Goal: Task Accomplishment & Management: Use online tool/utility

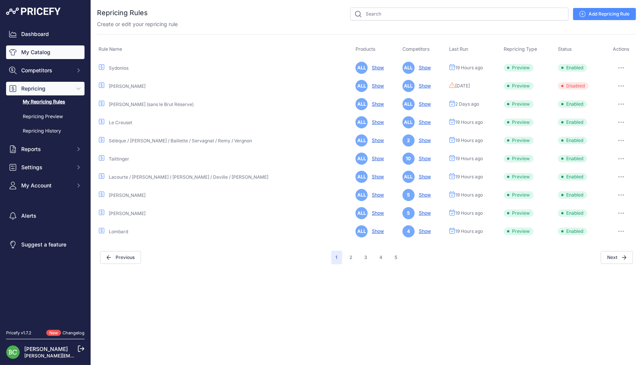
click at [42, 56] on link "My Catalog" at bounding box center [45, 52] width 78 height 14
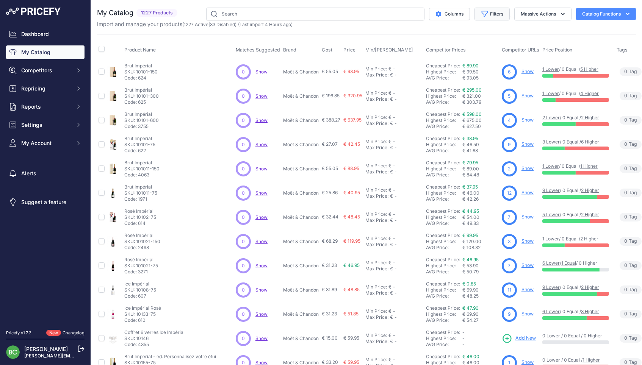
drag, startPoint x: 490, startPoint y: 14, endPoint x: 484, endPoint y: 14, distance: 6.4
click at [490, 14] on button "Filters" at bounding box center [491, 14] width 35 height 13
select select "[PERSON_NAME]"
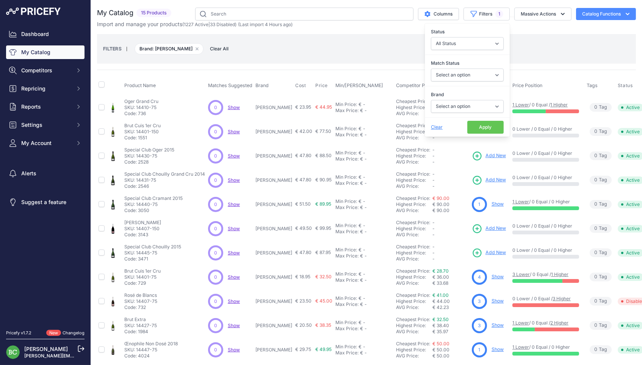
click at [487, 129] on button "Apply" at bounding box center [485, 127] width 36 height 13
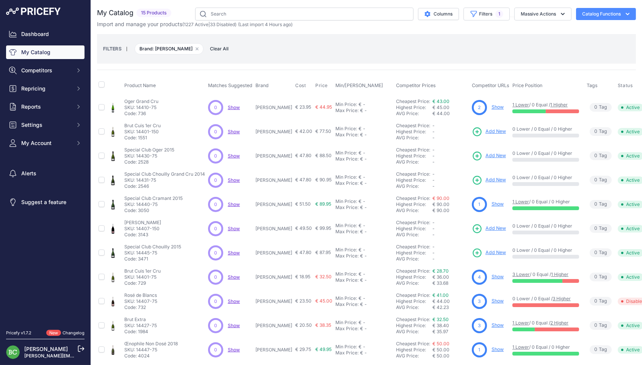
click at [279, 107] on p "[PERSON_NAME]" at bounding box center [273, 108] width 37 height 6
copy p "Gimonnet"
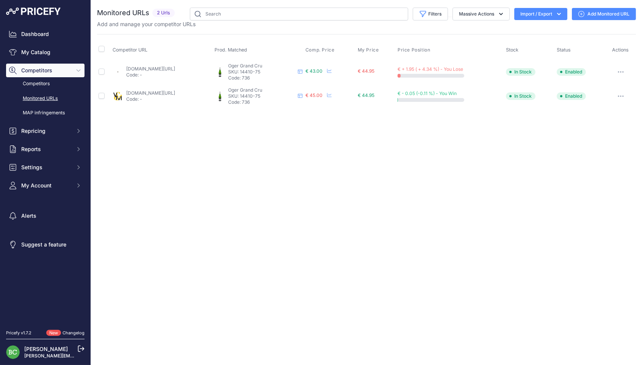
click at [621, 14] on link "Add Monitored URL" at bounding box center [603, 14] width 64 height 12
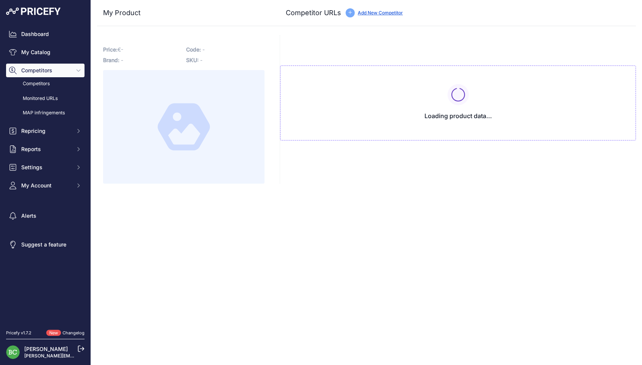
type input "[DOMAIN_NAME][URL][PERSON_NAME][PERSON_NAME]"
type input "[DOMAIN_NAME][URL]"
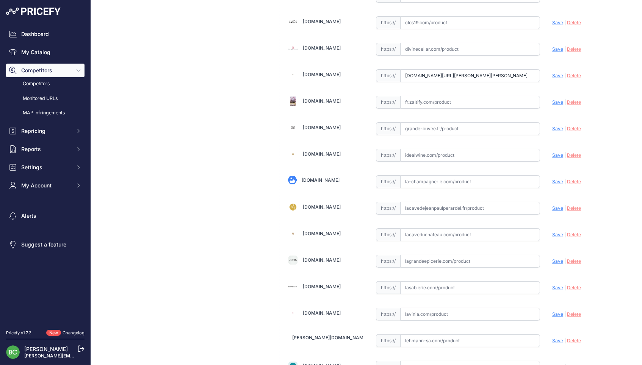
scroll to position [412, 0]
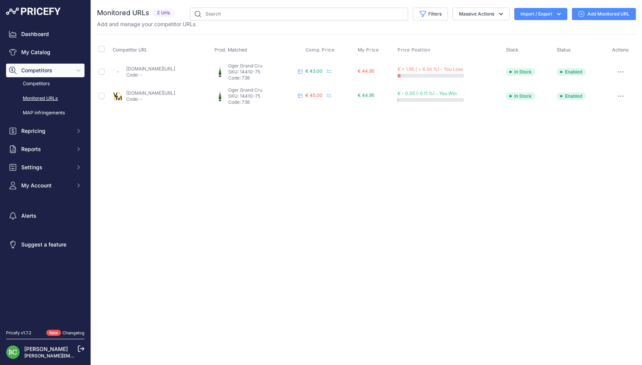
click at [614, 14] on link "Add Monitored URL" at bounding box center [603, 14] width 64 height 12
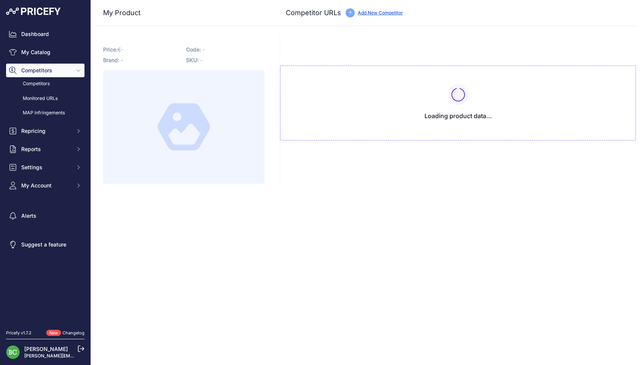
type input "[DOMAIN_NAME][URL][PERSON_NAME][PERSON_NAME]"
type input "[DOMAIN_NAME][URL]"
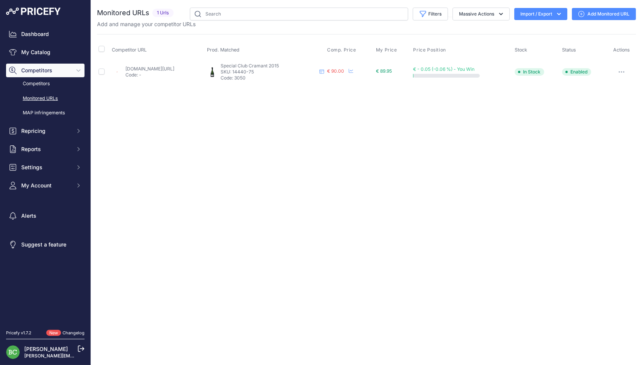
click at [174, 69] on link "cdiscount.com/vin-champagne/vin-champagne/champagne-grand-cru-cramant-special-c…" at bounding box center [149, 69] width 49 height 6
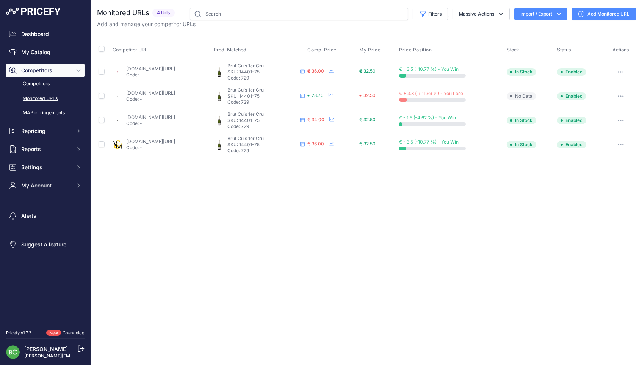
click at [175, 91] on link "[DOMAIN_NAME][URL]" at bounding box center [150, 93] width 49 height 6
click at [175, 92] on link "[DOMAIN_NAME][URL]" at bounding box center [150, 93] width 49 height 6
click at [175, 115] on link "enviedechamp.com/fr/champagne-pierre-gimonnet/428-cuis-1er-cru-brut.html?search…" at bounding box center [150, 117] width 49 height 6
click at [175, 139] on link "vinsetmillesimes.com/fr/pierre-gimonnet/105960-pierre-gimonnet-cuis-1er-cru-bla…" at bounding box center [150, 142] width 49 height 6
click at [605, 14] on link "Add Monitored URL" at bounding box center [603, 14] width 64 height 12
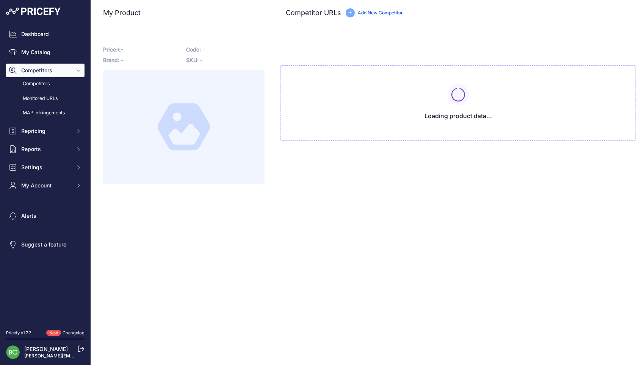
type input "[DOMAIN_NAME][URL]"
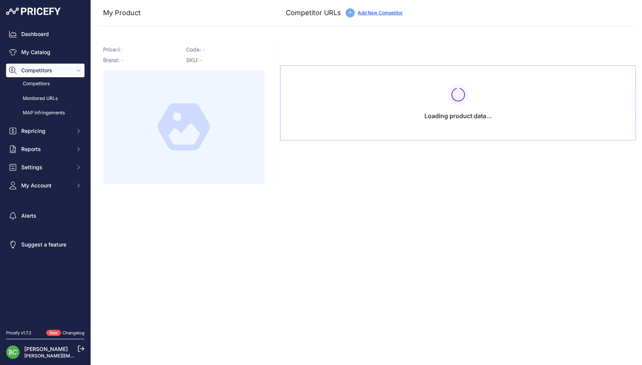
type input "[DOMAIN_NAME][URL]"
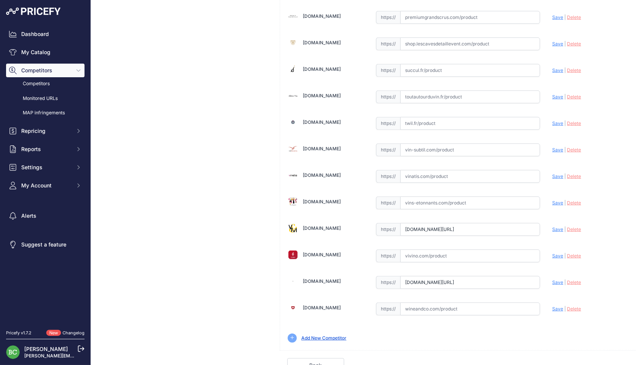
scroll to position [1023, 0]
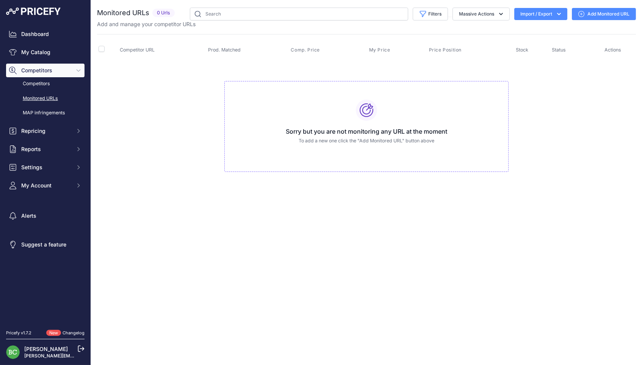
click at [599, 13] on link "Add Monitored URL" at bounding box center [603, 14] width 64 height 12
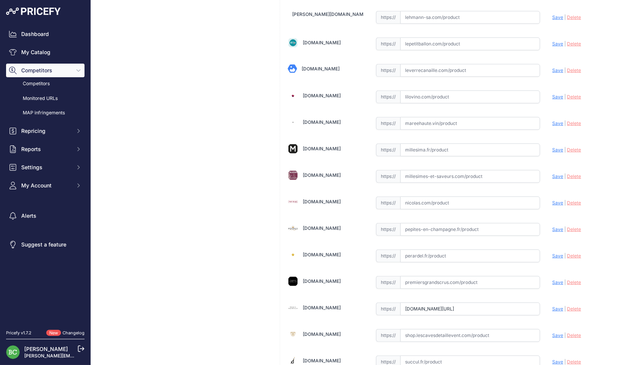
scroll to position [733, 0]
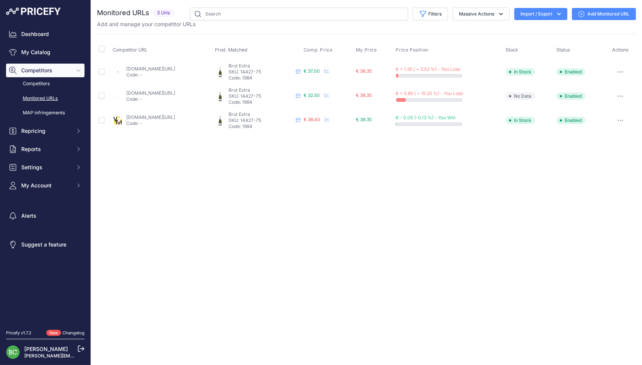
click at [606, 14] on link "Add Monitored URL" at bounding box center [603, 14] width 64 height 12
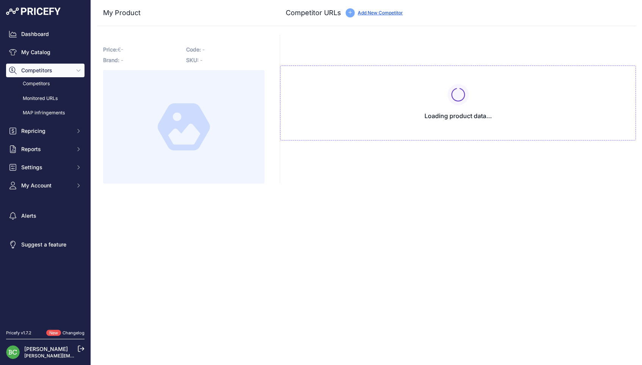
type input "[DOMAIN_NAME][URL][PERSON_NAME][PERSON_NAME]"
type input "[DOMAIN_NAME][URL]"
type input "www.vinsetmillesimes.com/fr/pierre-gimonnet/105961-pierre-gimonnet-1er-cru-blan…"
type input "we-love-bubbles.fr/gimonnet-brut-extra-1er-cru-"
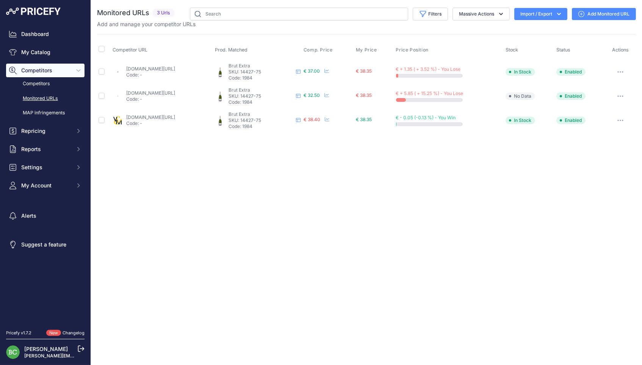
click at [175, 67] on link "enviedechamp.com/fr/champagne-pierre-gimonnet/2223-extra-brut.html?search_query…" at bounding box center [150, 69] width 49 height 6
click at [164, 93] on link "we-love-bubbles.fr/gimonnet-brut-extra-1er-cru-" at bounding box center [150, 93] width 49 height 6
click at [175, 114] on link "vinsetmillesimes.com/fr/pierre-gimonnet/105961-pierre-gimonnet-1er-cru-blanc-de…" at bounding box center [150, 117] width 49 height 6
click at [598, 14] on link "Add Monitored URL" at bounding box center [603, 14] width 64 height 12
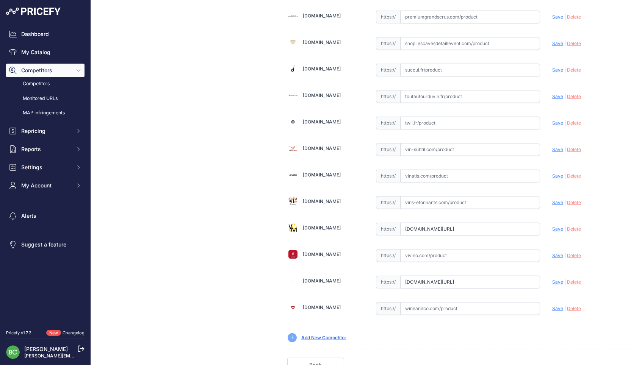
scroll to position [1023, 0]
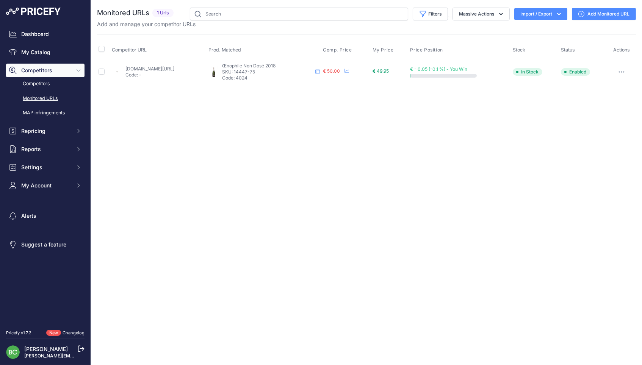
click at [158, 69] on link "[DOMAIN_NAME][URL]" at bounding box center [149, 69] width 49 height 6
click at [597, 16] on link "Add Monitored URL" at bounding box center [603, 14] width 64 height 12
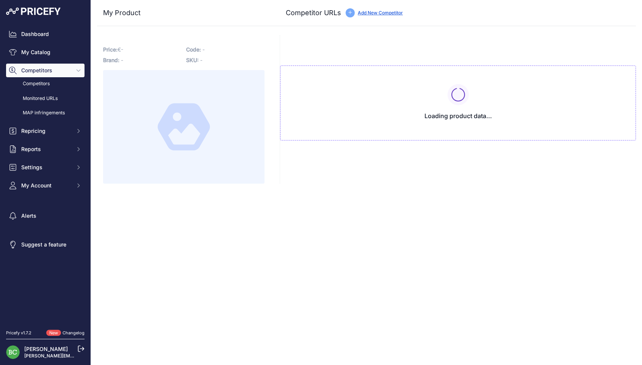
type input "[DOMAIN_NAME][URL]"
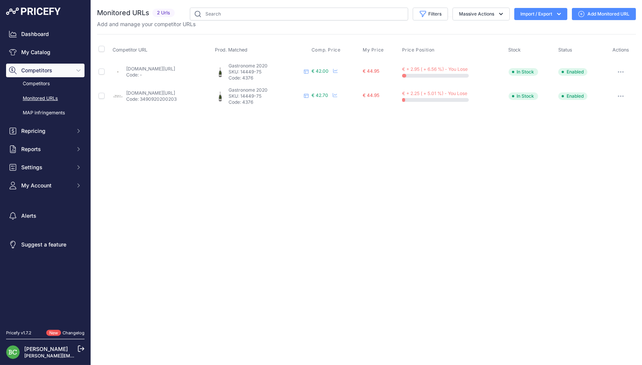
click at [169, 69] on link "enviedechamp.com/fr/champagne-pierre-gimonnet/2749-brut-gastronome-2020-1er-cru…" at bounding box center [150, 69] width 49 height 6
click at [175, 90] on link "premiumgrandscrus.com/fr/blanc-de-blancs/5709-pierre-gimonnet-fils-cuvee-gastro…" at bounding box center [150, 93] width 49 height 6
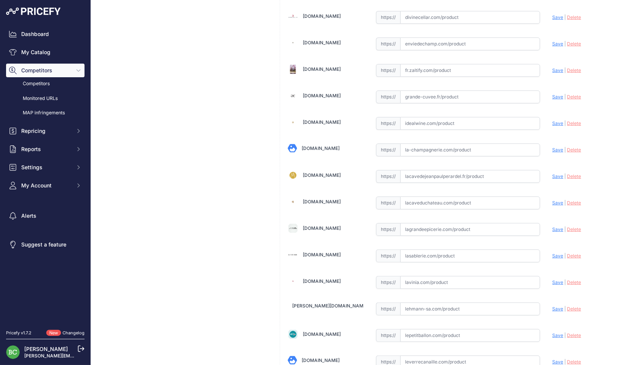
scroll to position [439, 0]
click at [416, 42] on input "text" at bounding box center [470, 44] width 140 height 13
paste input "https://www.enviedechamp.com/fr/champagne-pierre-gimonnet/3240-le-fleuron-2019.…"
click at [558, 42] on span "Save" at bounding box center [557, 45] width 11 height 6
type input "https://www.enviedechamp.com/fr/champagne-pierre-gimonnet/3240-le-fleuron-2019.…"
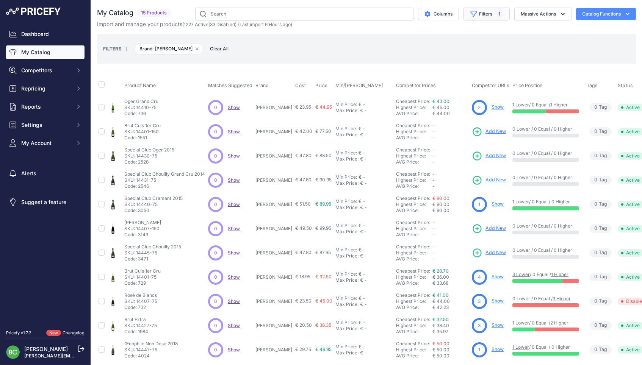
click at [478, 15] on button "Filters 1" at bounding box center [486, 14] width 46 height 13
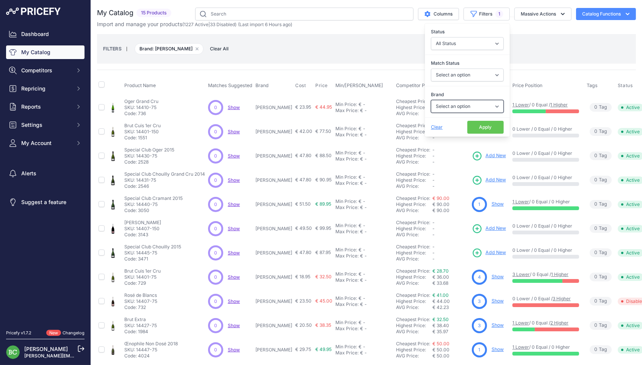
select select "Riedel"
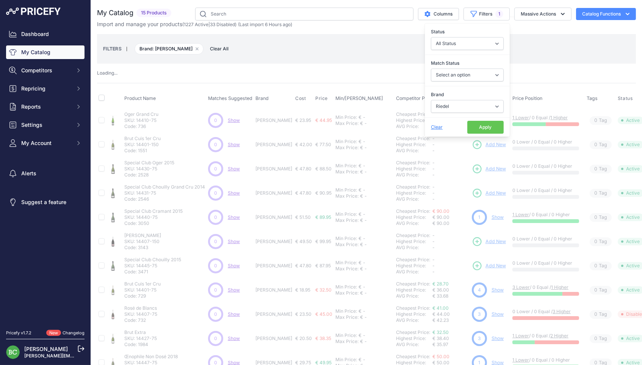
click at [487, 128] on button "Apply" at bounding box center [485, 127] width 36 height 13
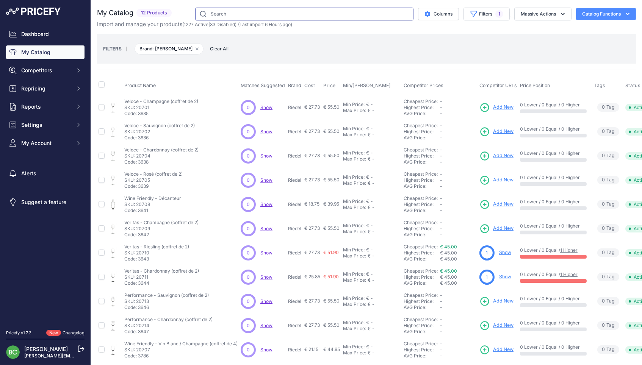
click at [250, 13] on input "text" at bounding box center [304, 14] width 218 height 13
paste input "20720"
type input "20720"
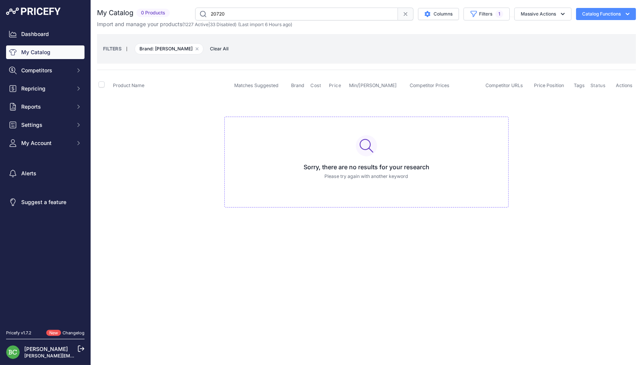
drag, startPoint x: 217, startPoint y: 12, endPoint x: 186, endPoint y: 11, distance: 31.4
click at [186, 11] on div "20720 Columns Filters 1 Status All Status Only Enabled Only Disabled Matched" at bounding box center [404, 14] width 463 height 13
